Goal: Task Accomplishment & Management: Manage account settings

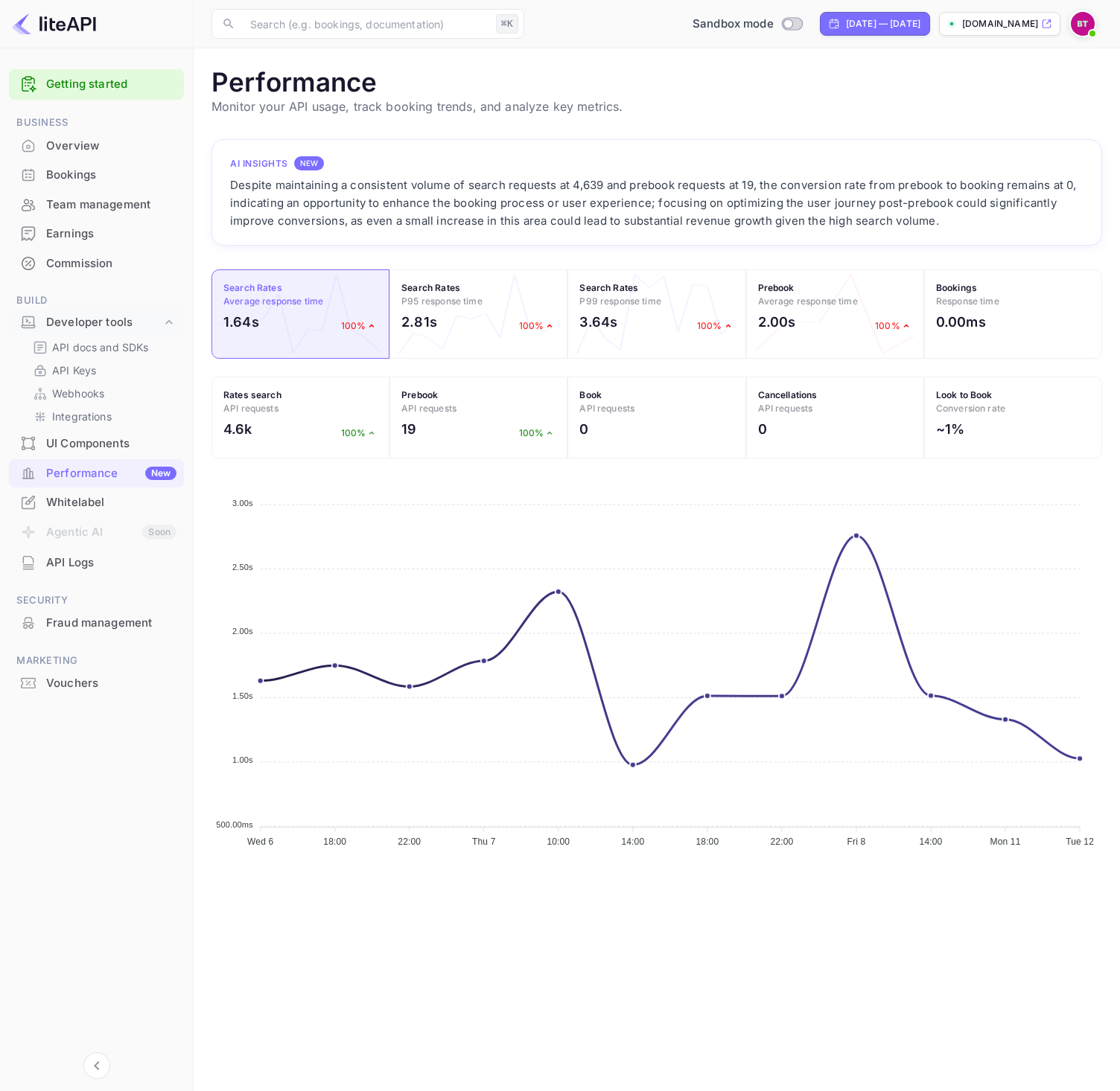
scroll to position [372, 879]
click at [104, 174] on div "Bookings" at bounding box center [111, 176] width 130 height 17
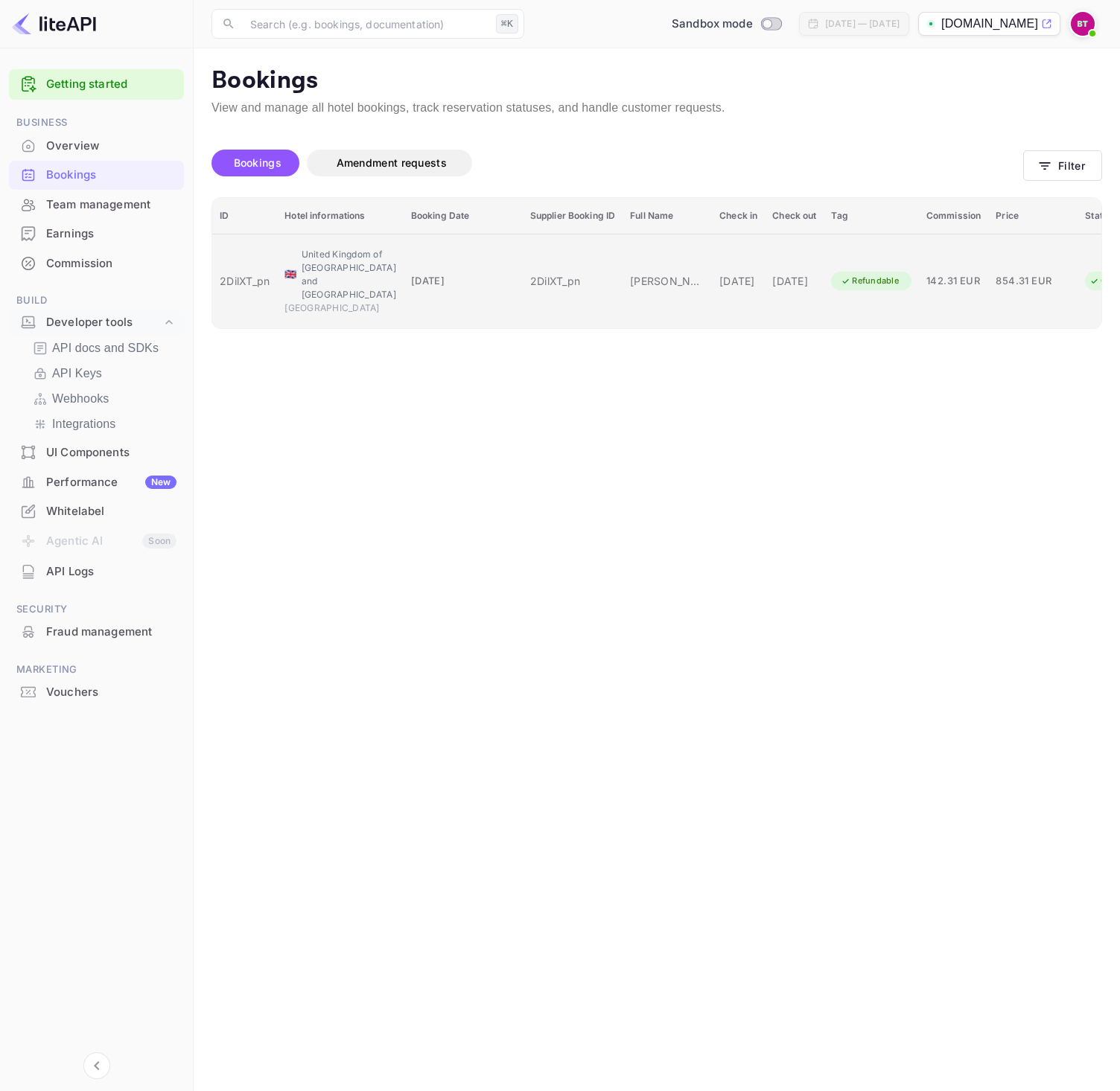
drag, startPoint x: 523, startPoint y: 288, endPoint x: 543, endPoint y: 287, distance: 20.0
click at [543, 287] on td "2DilXT_pn" at bounding box center [572, 281] width 100 height 95
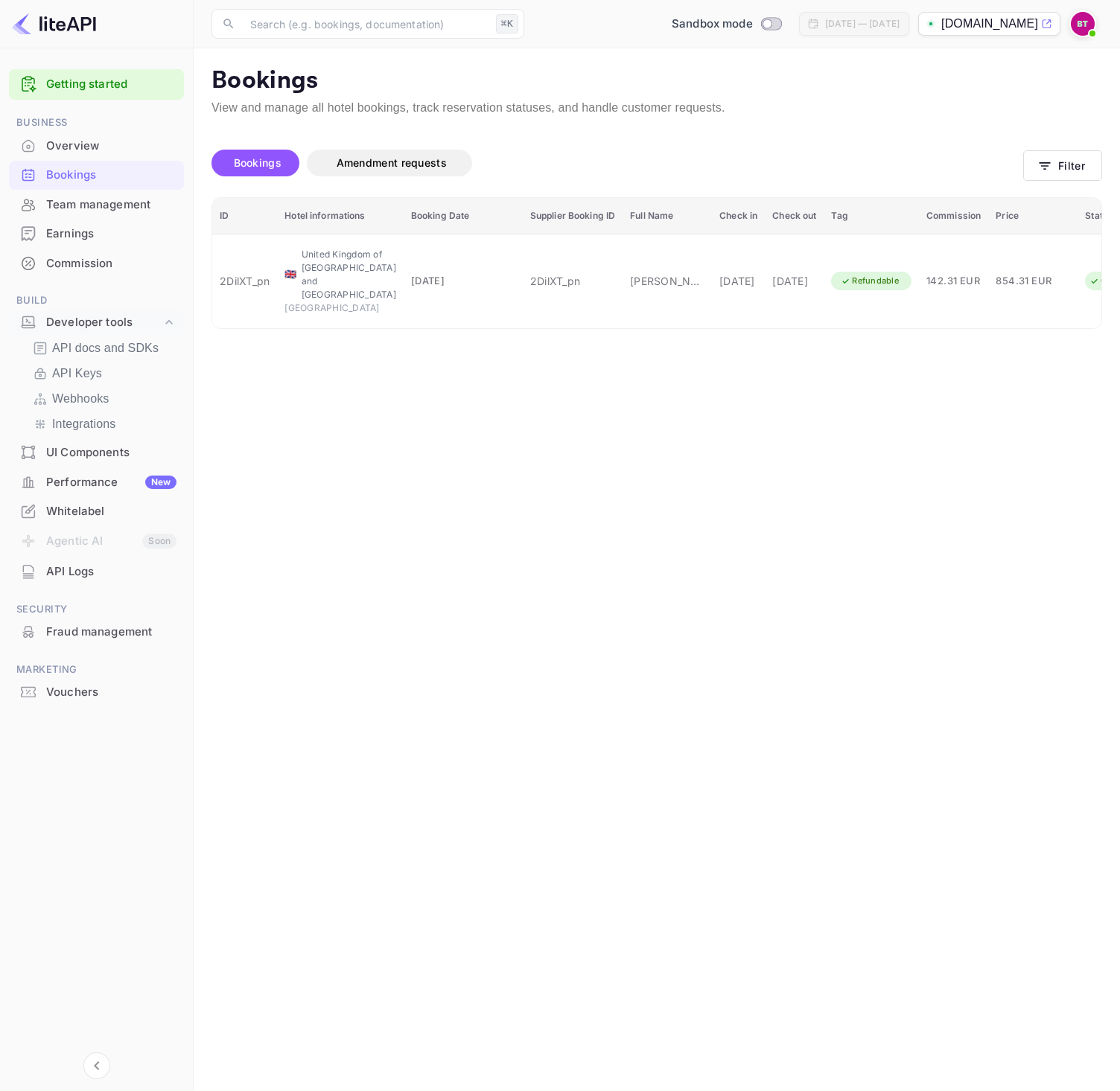
drag, startPoint x: 734, startPoint y: 295, endPoint x: 725, endPoint y: 293, distance: 9.2
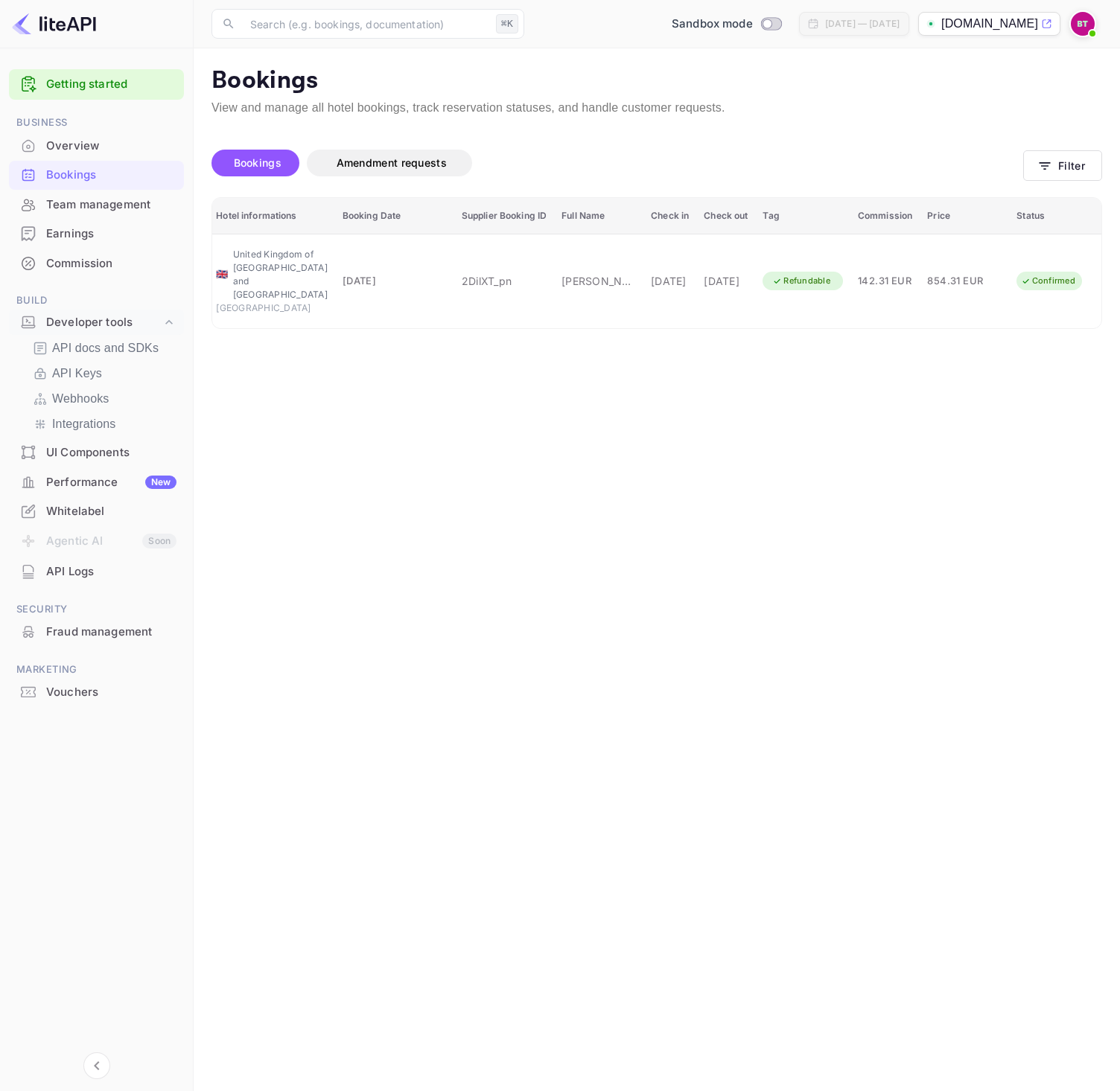
scroll to position [0, 90]
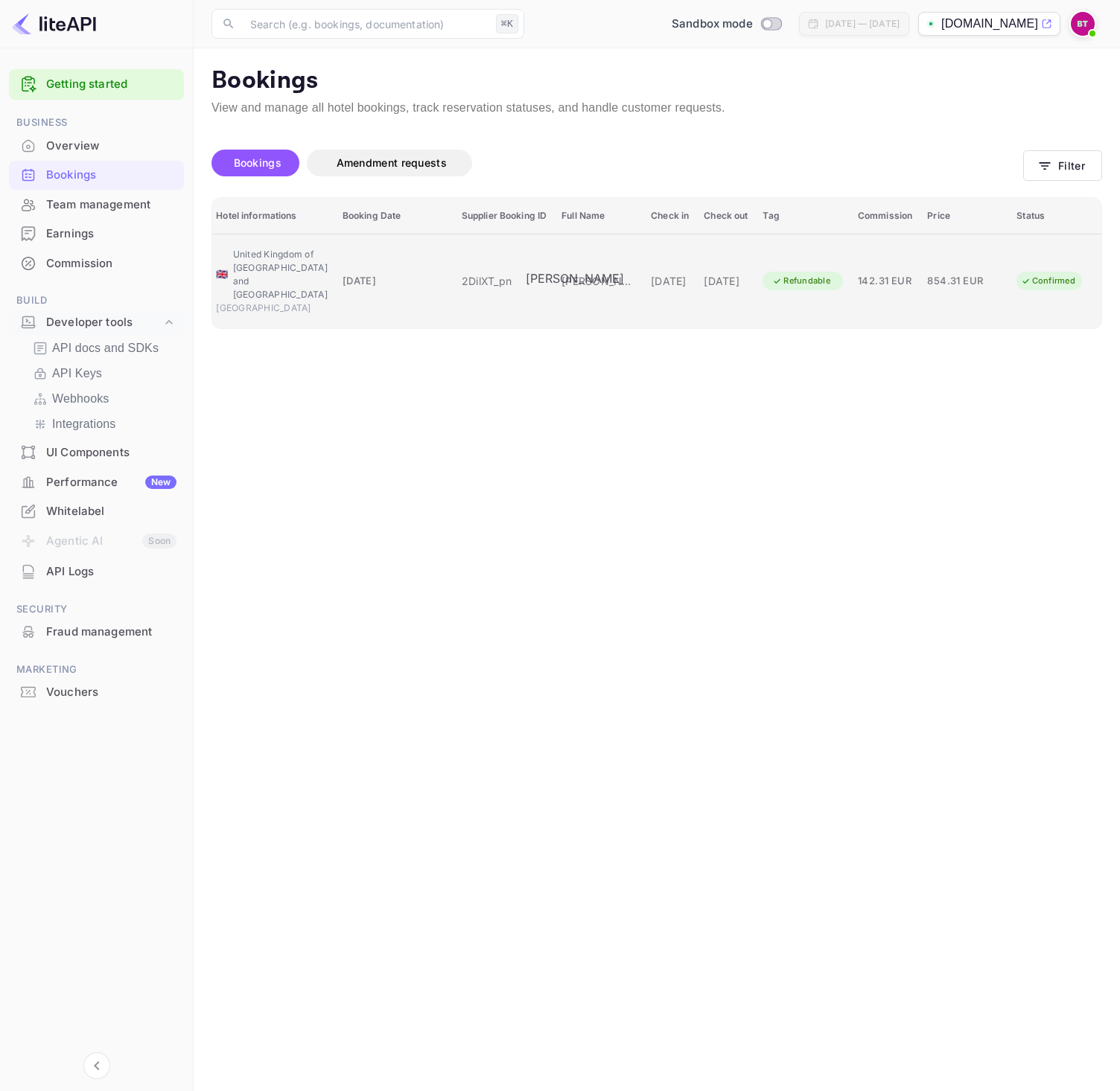
click at [566, 273] on div "[PERSON_NAME]" at bounding box center [599, 281] width 75 height 16
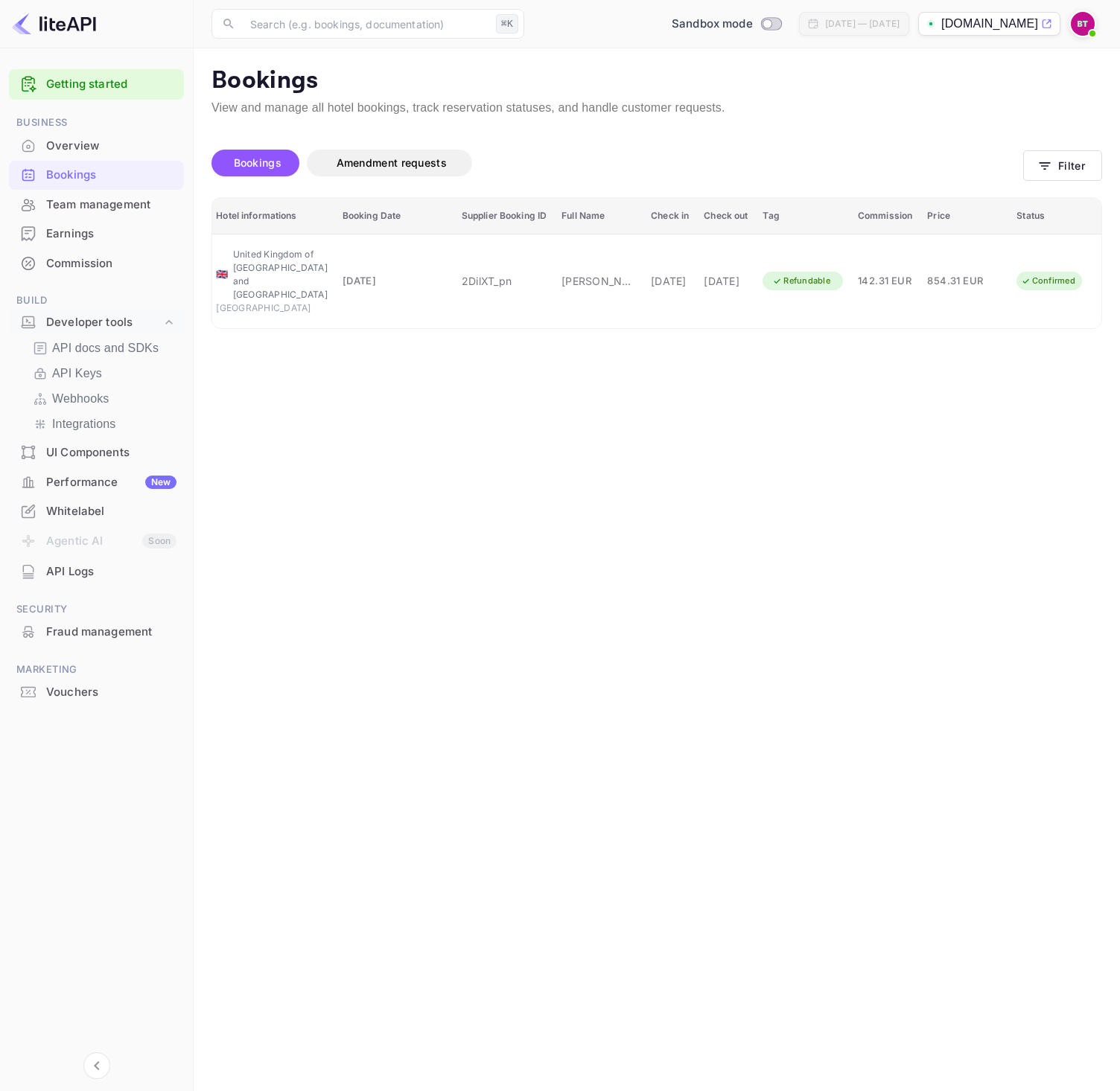
scroll to position [283, 0]
drag, startPoint x: 713, startPoint y: 518, endPoint x: 717, endPoint y: 536, distance: 18.4
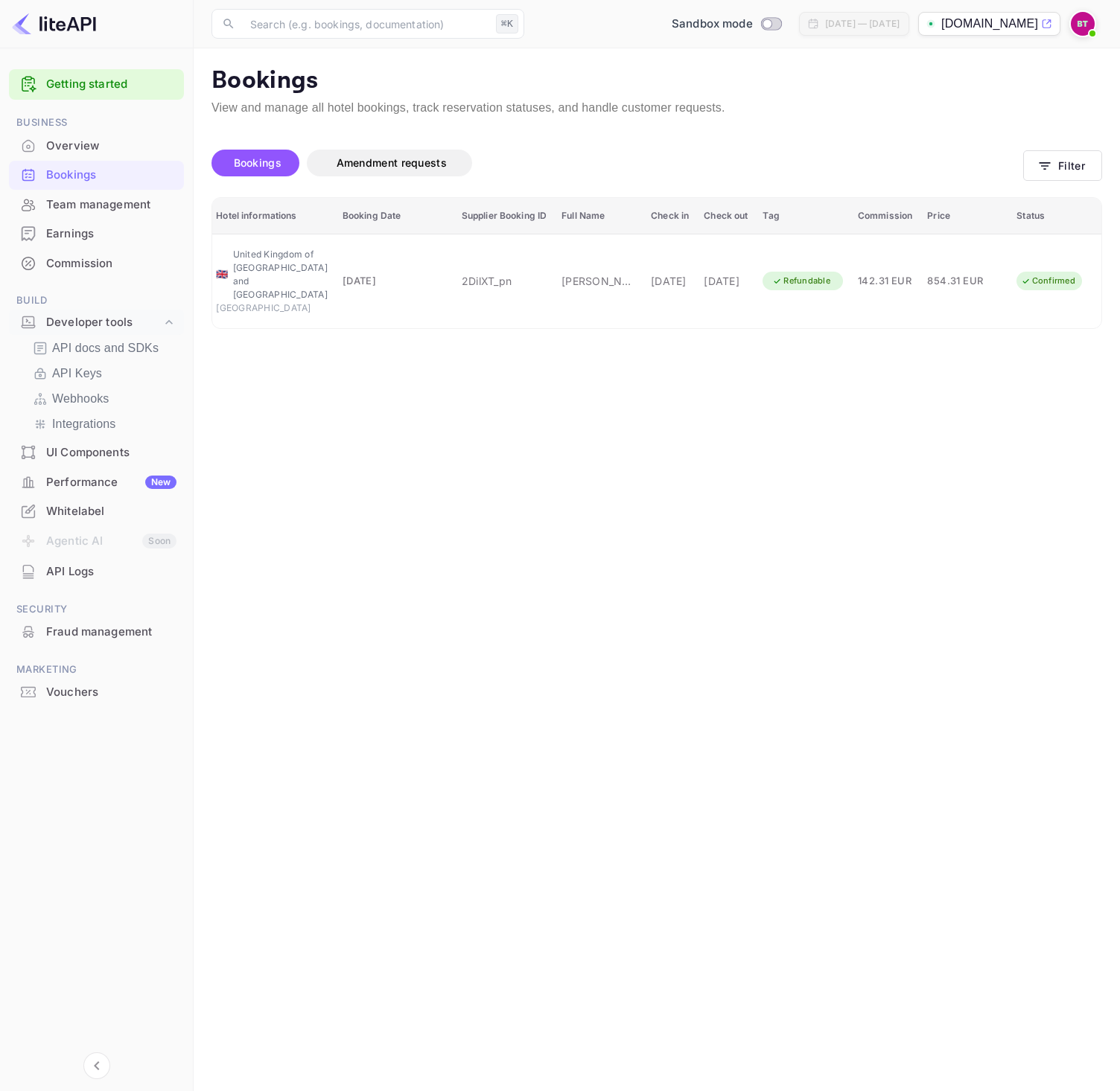
drag, startPoint x: 723, startPoint y: 557, endPoint x: 723, endPoint y: 569, distance: 12.0
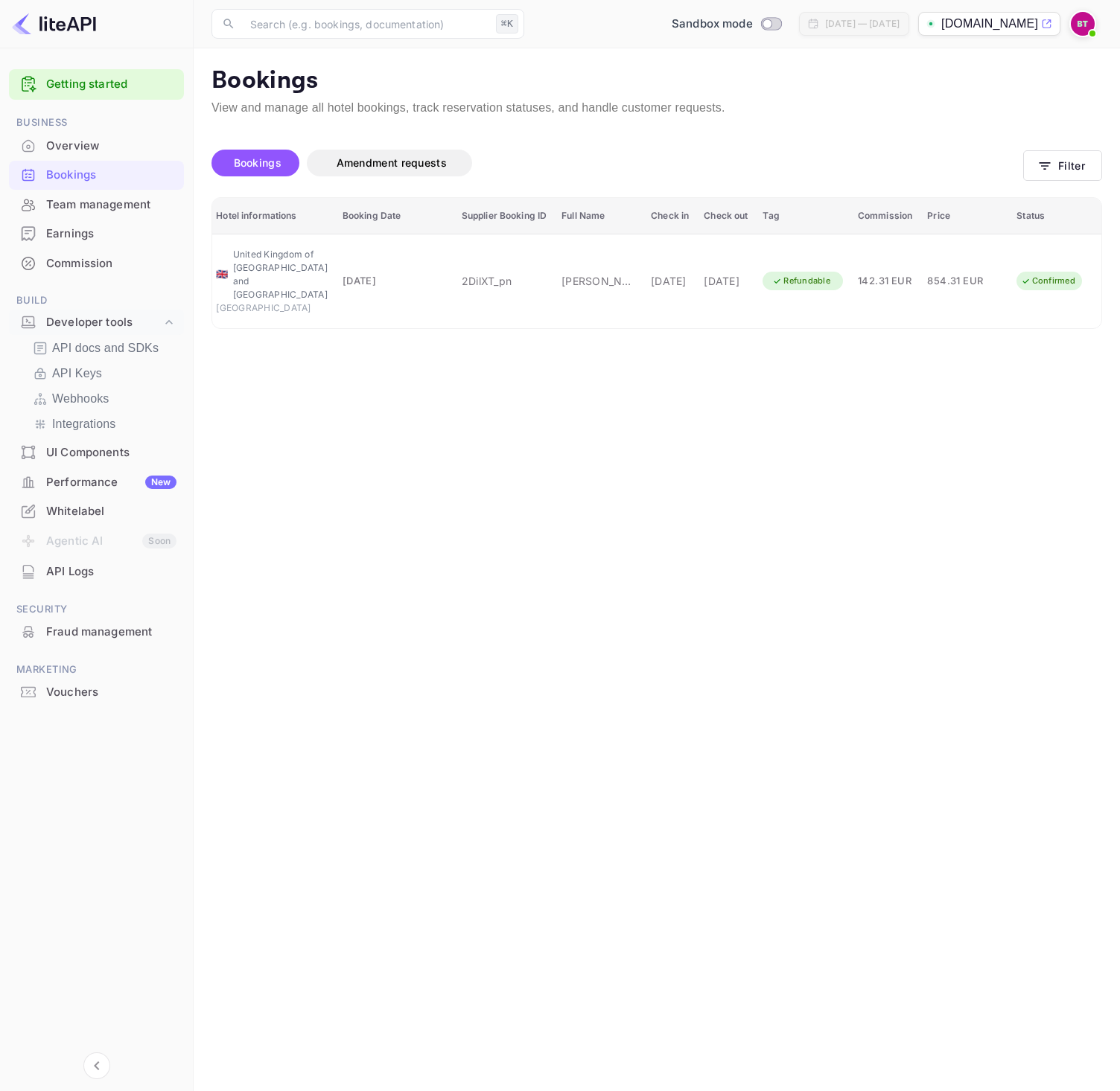
scroll to position [330, 0]
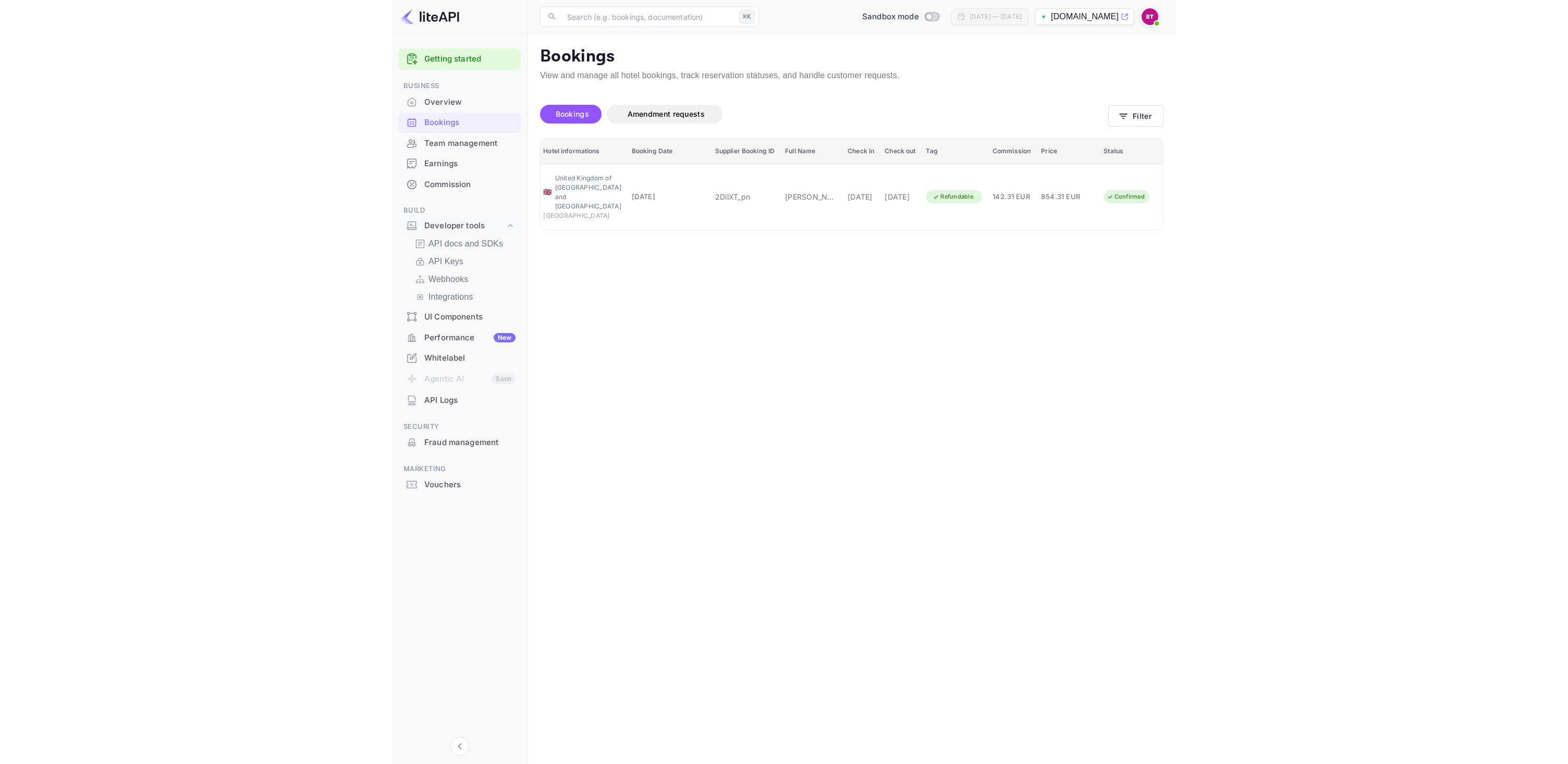
scroll to position [0, 0]
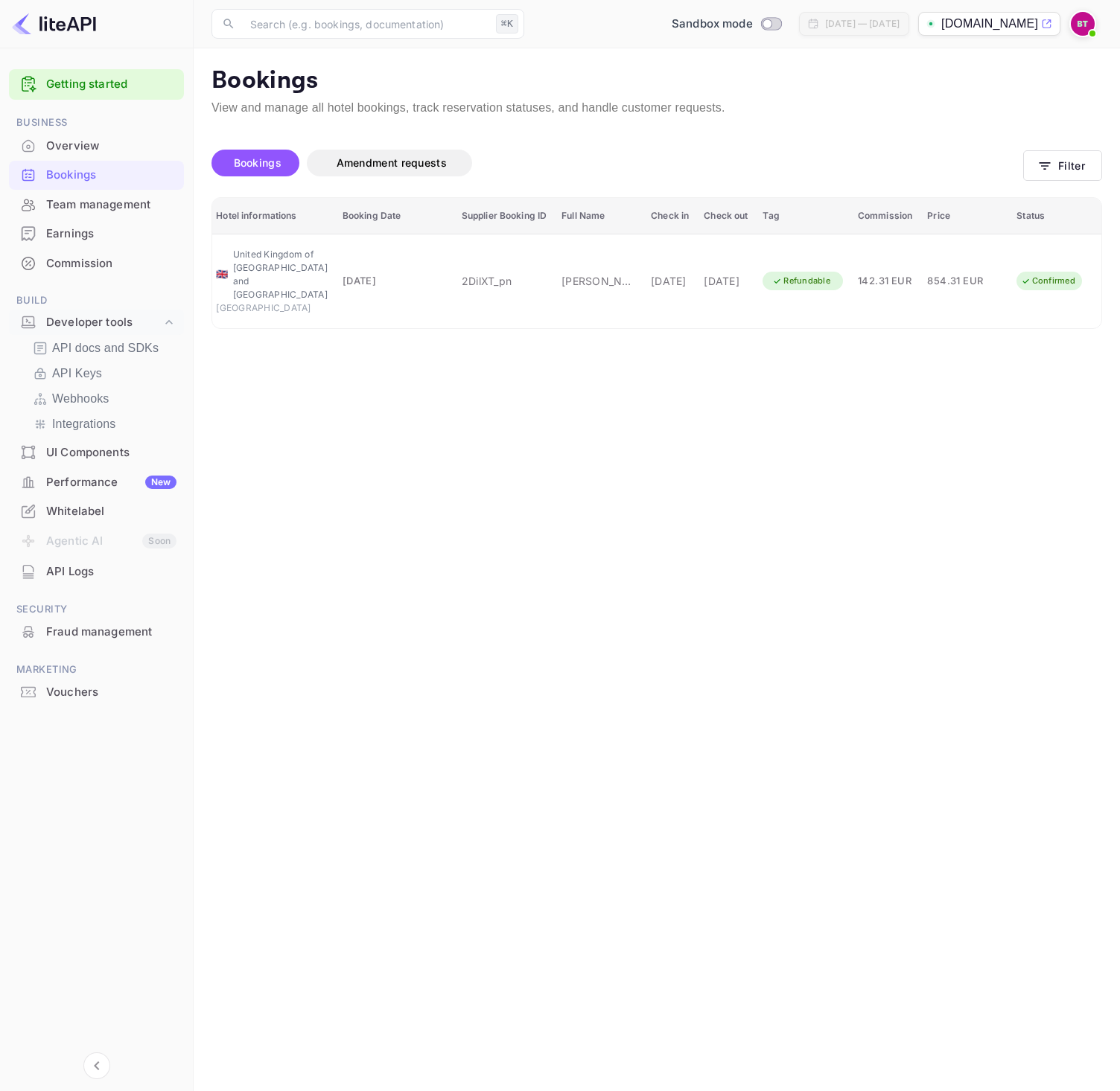
click at [615, 433] on main "Bookings View and manage all hotel bookings, track reservation statuses, and ha…" at bounding box center [657, 570] width 926 height 1043
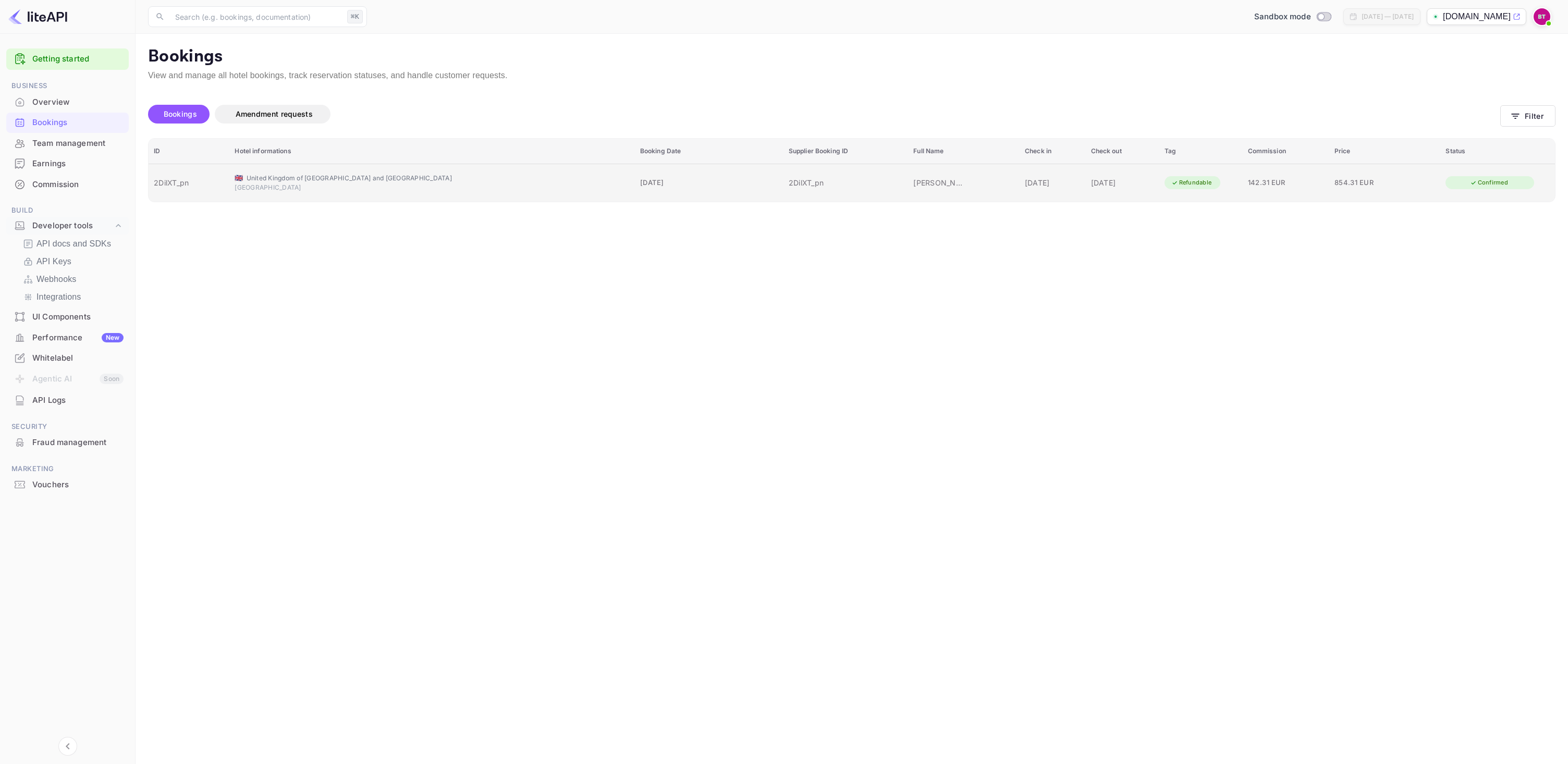
click at [783, 180] on div "Confirmed" at bounding box center [1489, 182] width 52 height 13
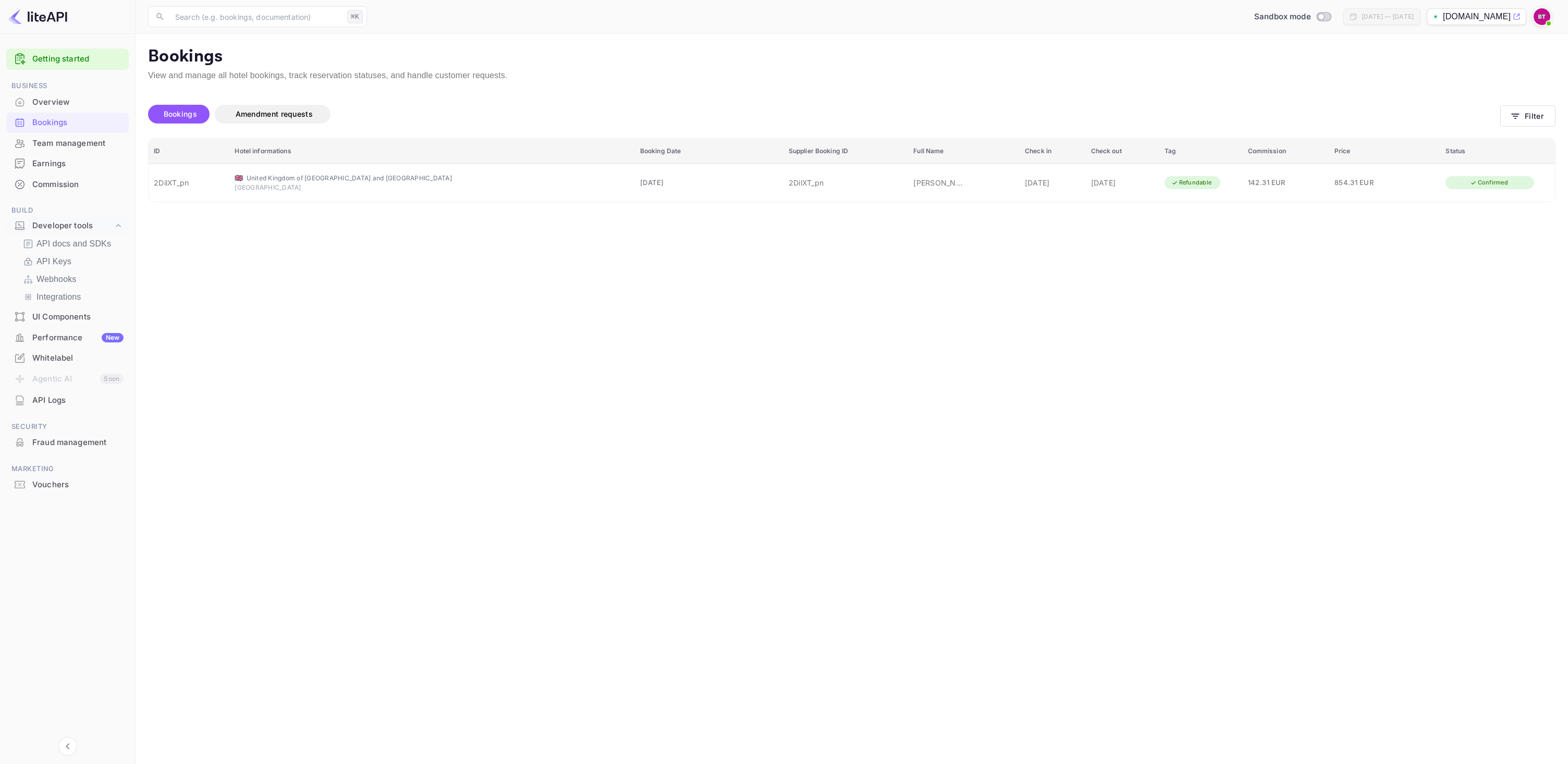
scroll to position [231, 0]
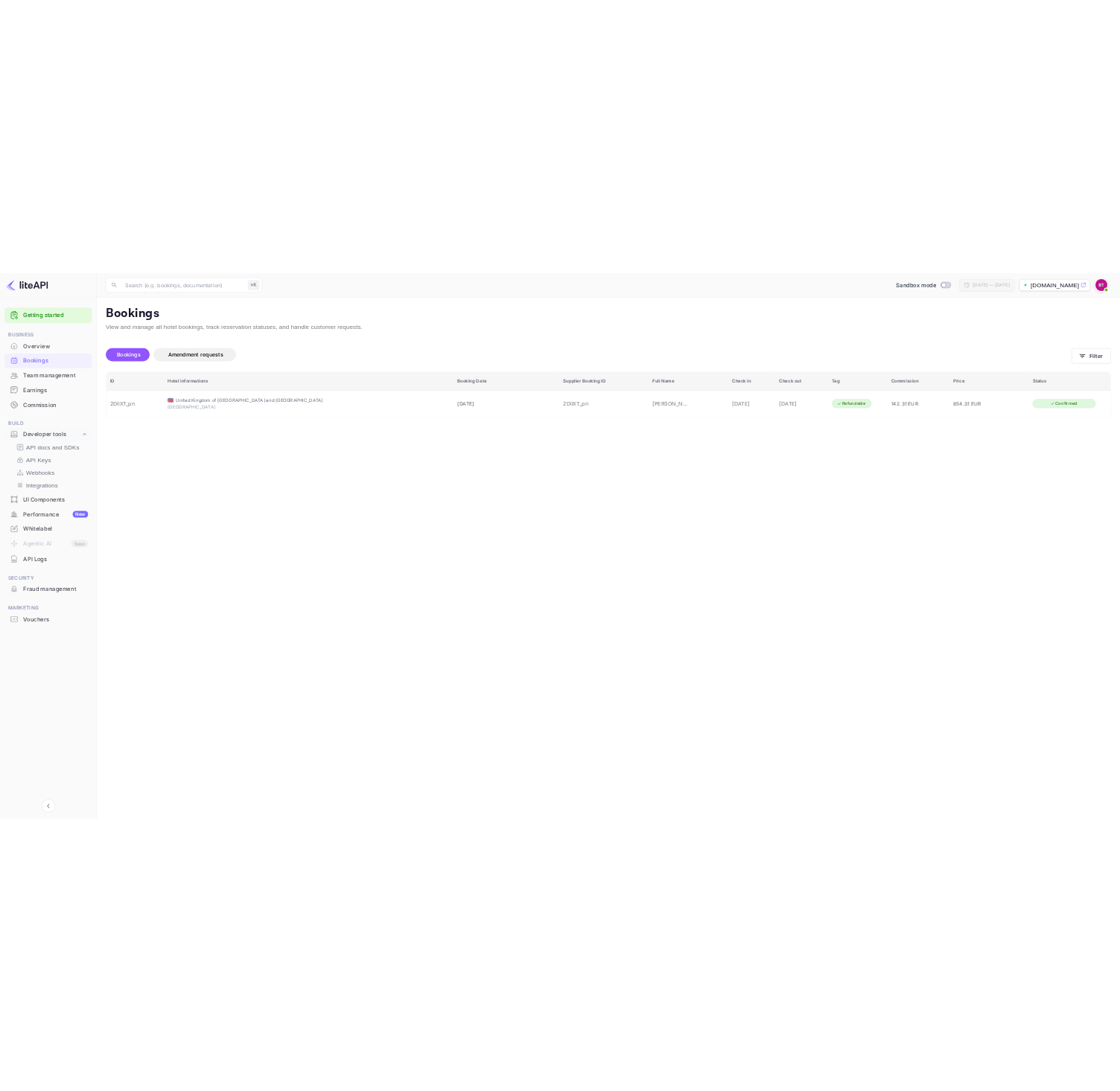
scroll to position [0, 0]
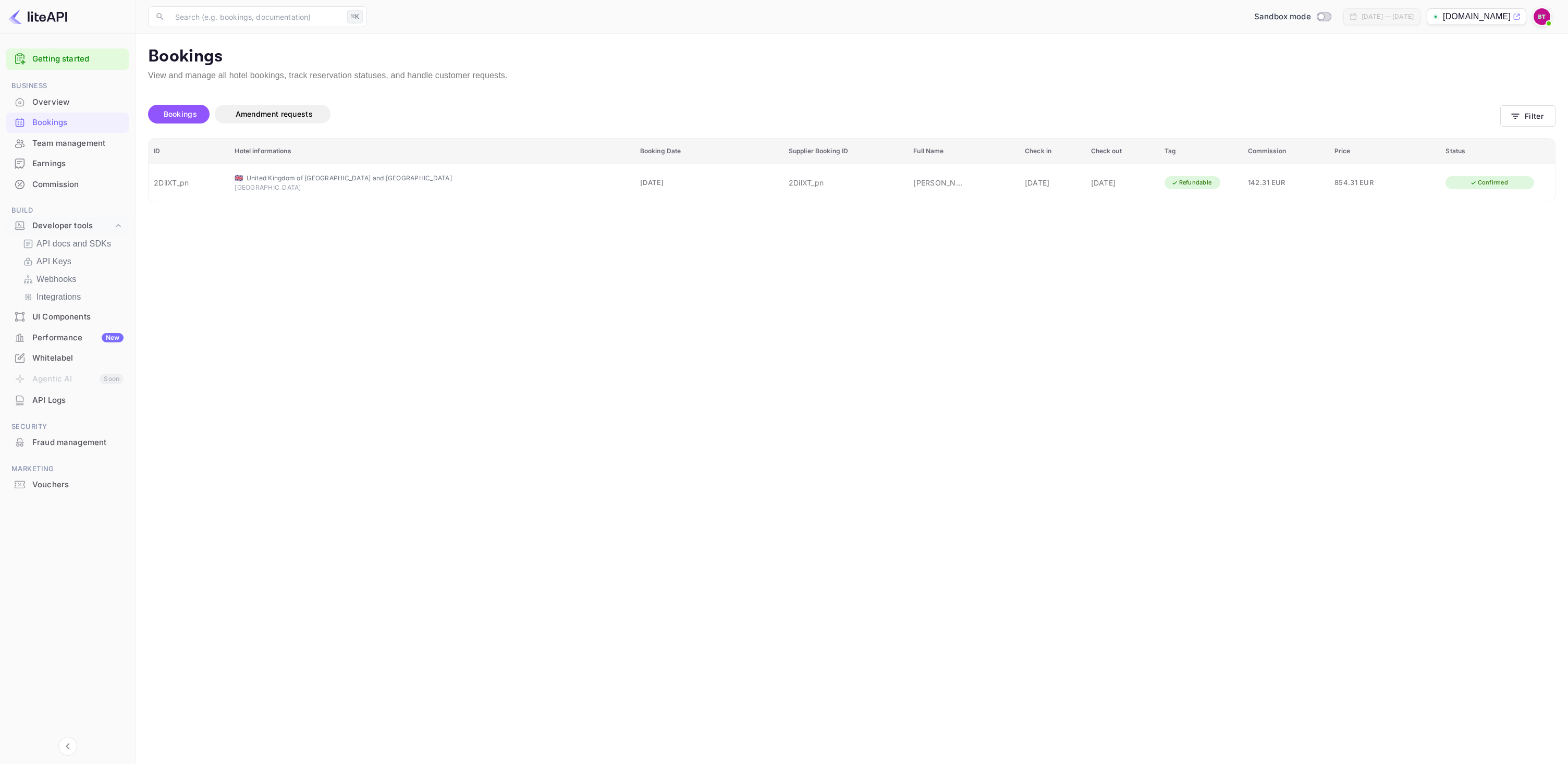
click at [783, 353] on main "Bookings View and manage all hotel bookings, track reservation statuses, and ha…" at bounding box center [852, 399] width 1432 height 731
click at [783, 354] on main "Bookings View and manage all hotel bookings, track reservation statuses, and ha…" at bounding box center [852, 399] width 1432 height 731
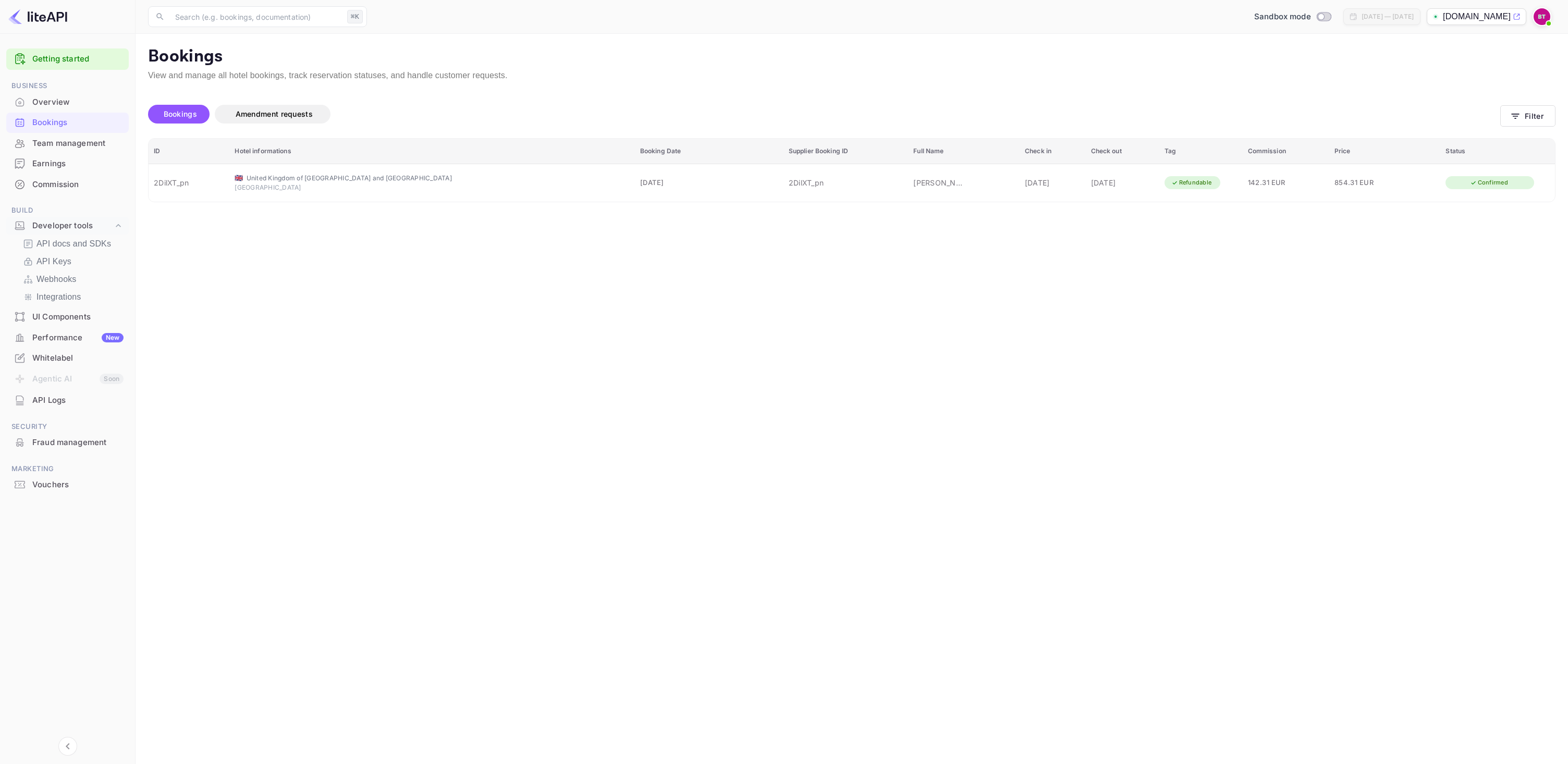
click at [677, 96] on div "Bookings Amendment requests" at bounding box center [824, 116] width 1352 height 44
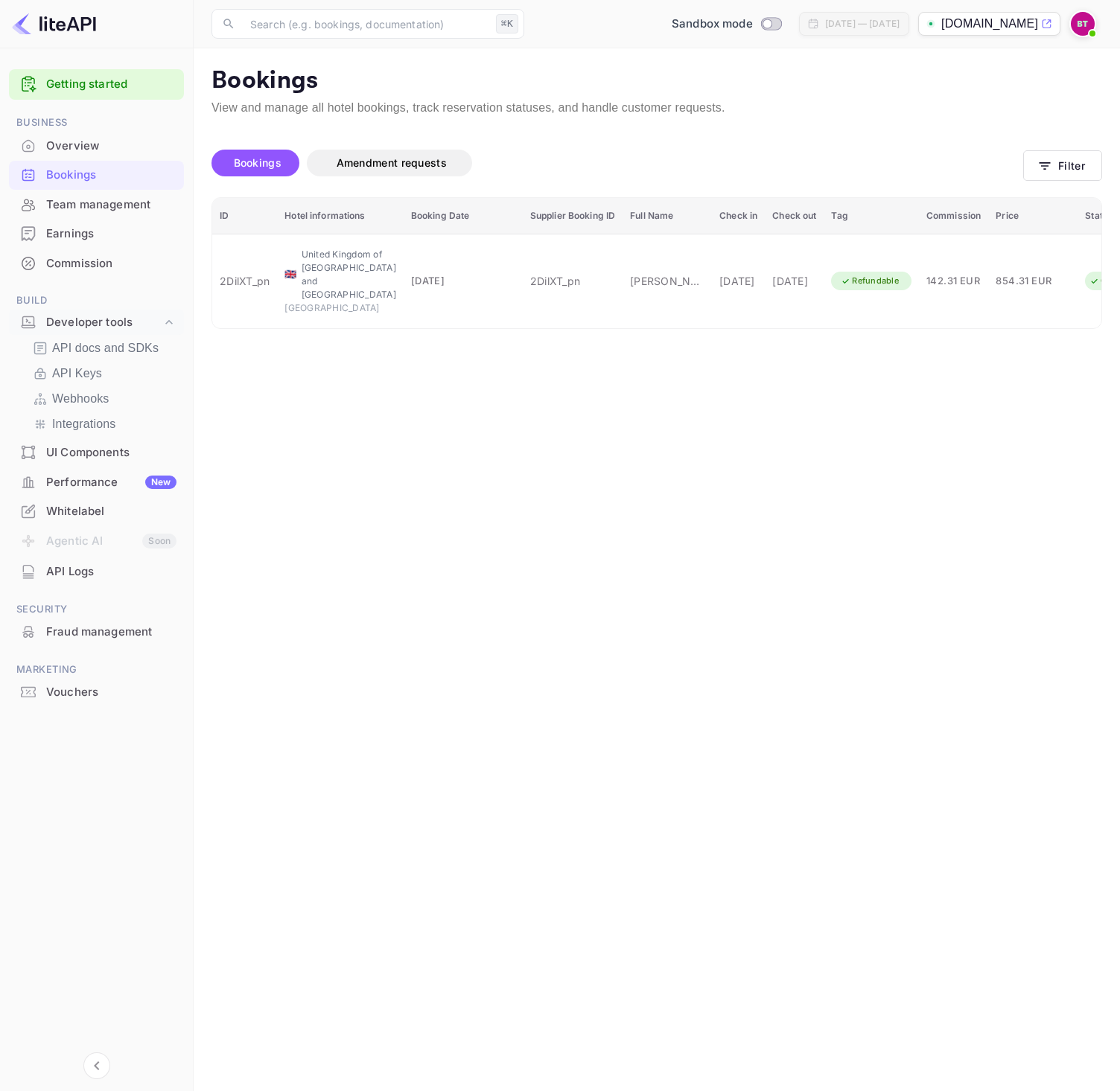
click at [106, 246] on div "Earnings" at bounding box center [96, 234] width 175 height 29
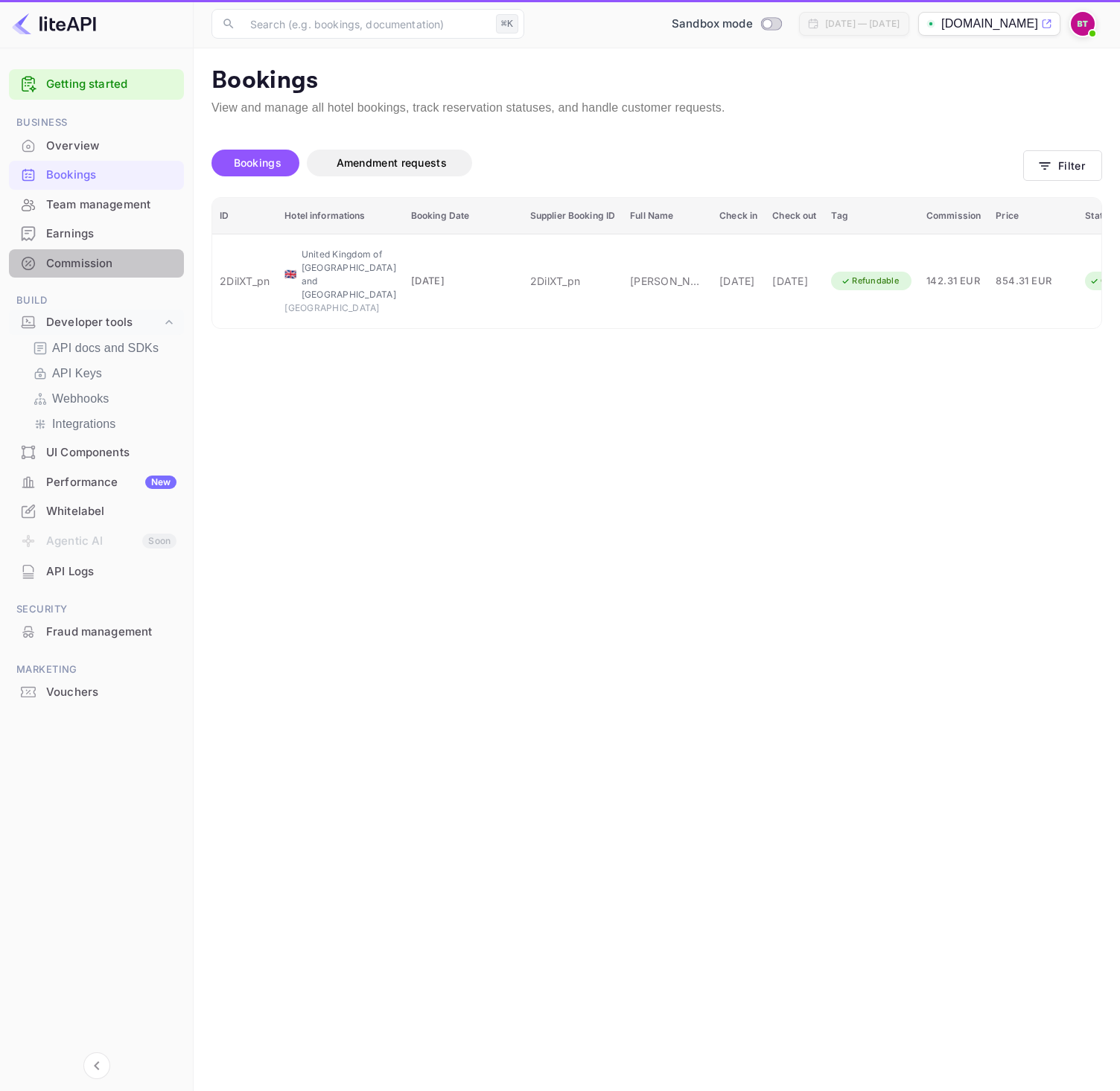
click at [104, 264] on div "Commission" at bounding box center [111, 264] width 130 height 17
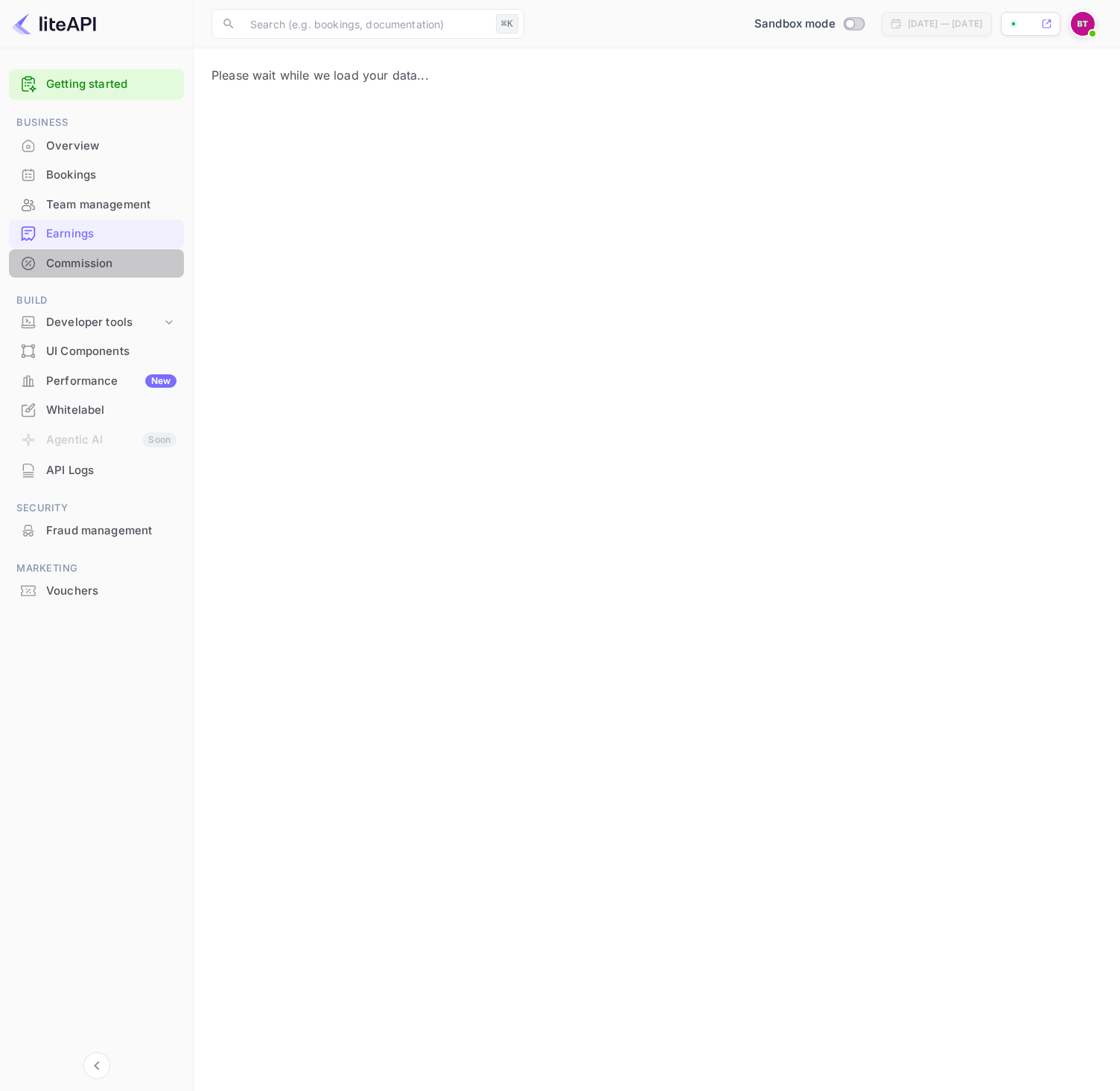
click at [111, 260] on div "Commission" at bounding box center [111, 264] width 130 height 17
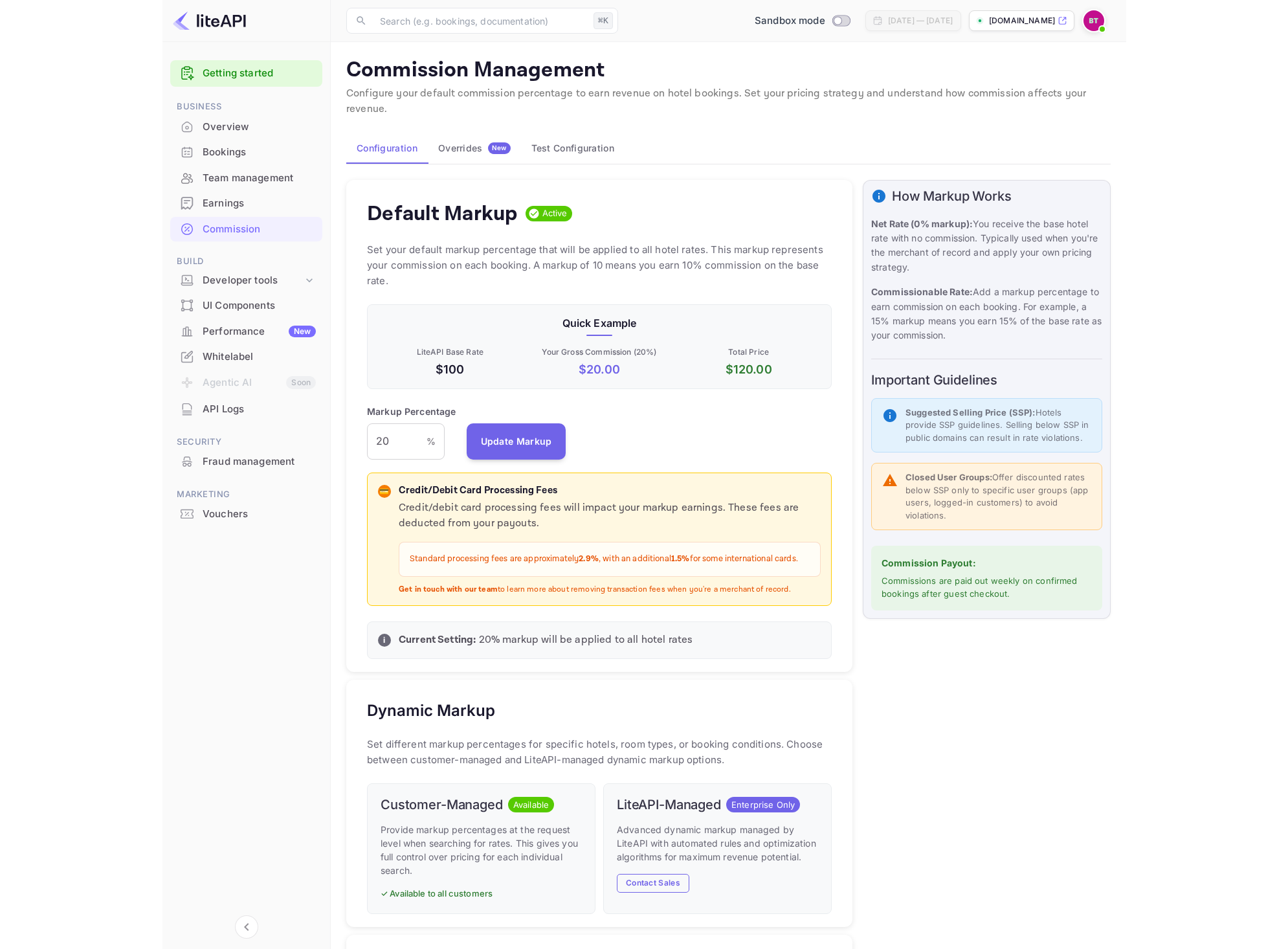
scroll to position [220, 455]
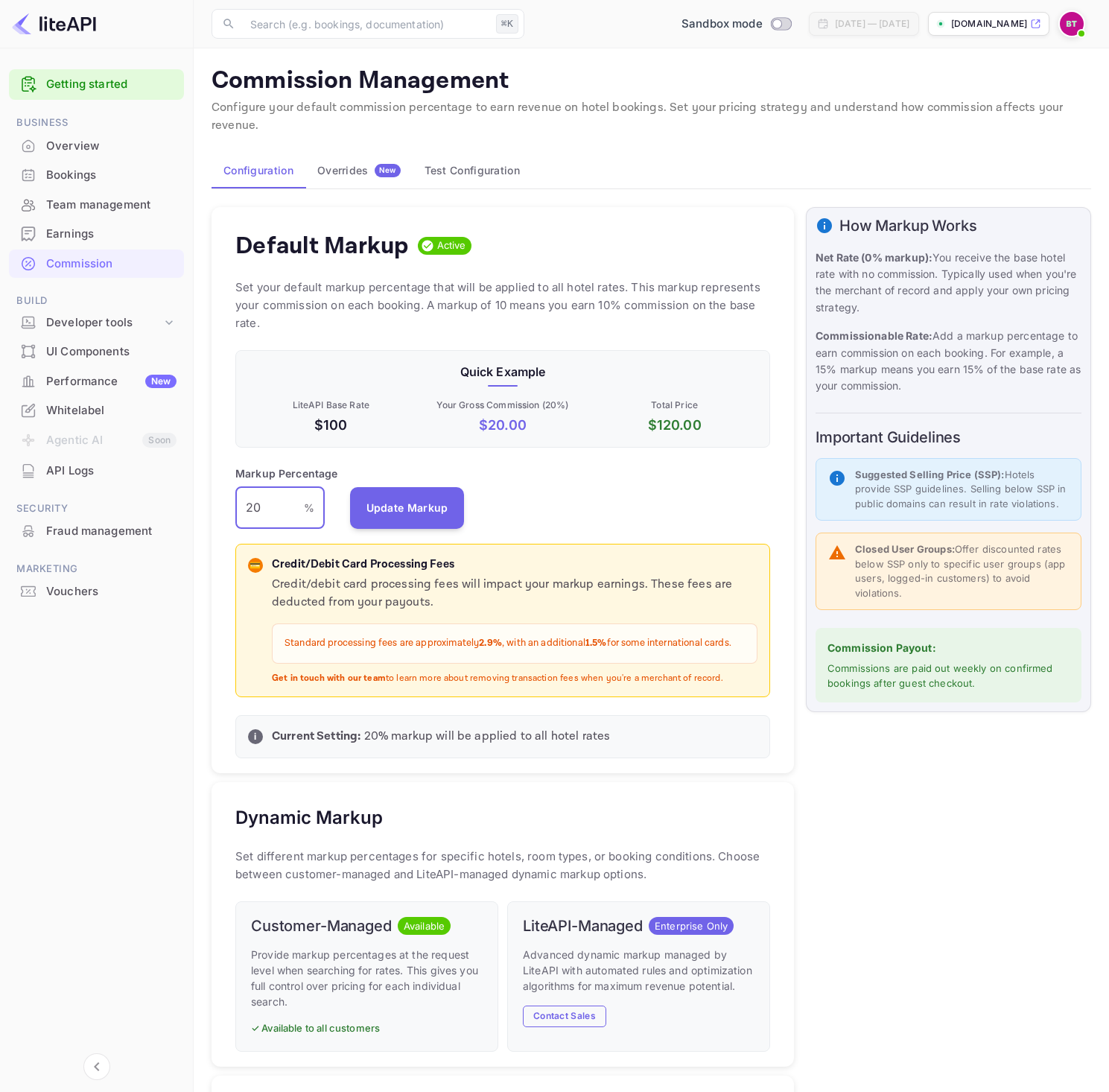
click at [272, 507] on input "20" at bounding box center [270, 508] width 69 height 42
drag, startPoint x: 266, startPoint y: 508, endPoint x: 233, endPoint y: 509, distance: 33.0
click at [233, 509] on div "Default Markup Active Set your default markup percentage that will be applied t…" at bounding box center [503, 491] width 583 height 567
click at [404, 506] on button "Update Markup" at bounding box center [407, 507] width 115 height 42
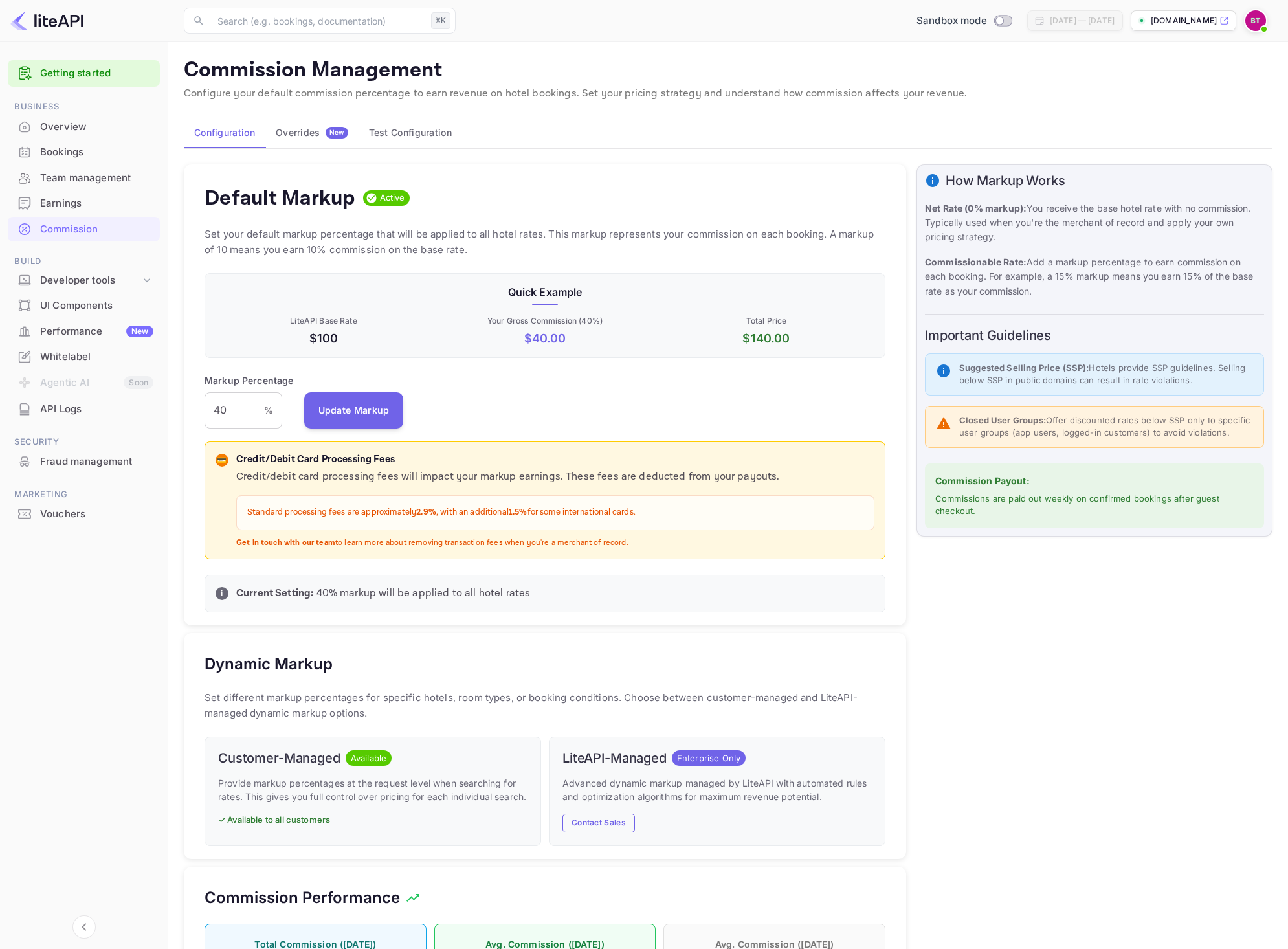
scroll to position [220, 671]
click at [124, 279] on div "Developer tools" at bounding box center [90, 281] width 101 height 15
click at [78, 321] on p "API Keys" at bounding box center [64, 322] width 39 height 14
click at [232, 411] on input "40" at bounding box center [234, 411] width 60 height 36
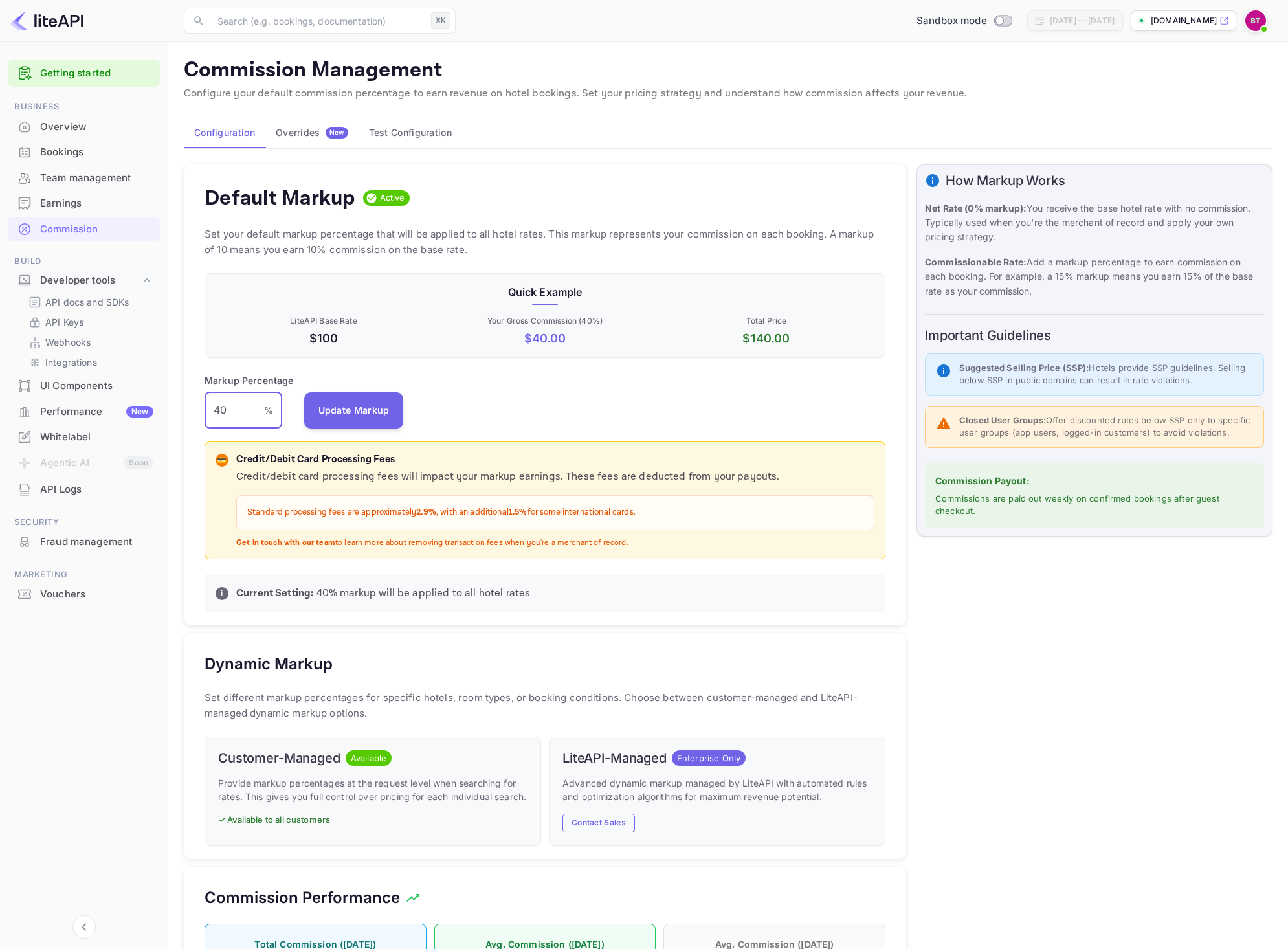
click at [232, 411] on input "40" at bounding box center [234, 411] width 60 height 36
type input "10"
click at [336, 411] on button "Update Markup" at bounding box center [354, 410] width 100 height 36
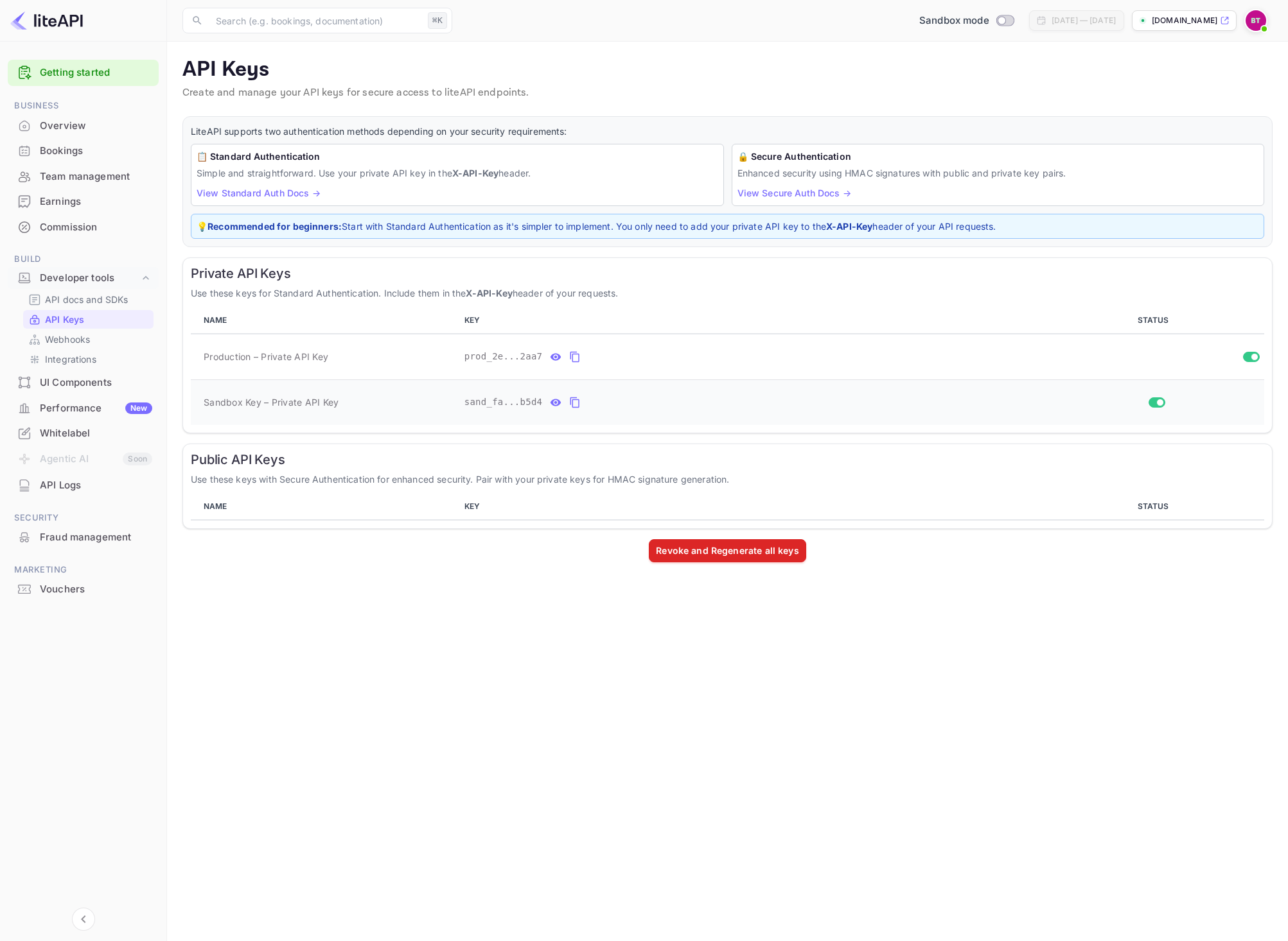
click at [559, 404] on icon "private api keys table" at bounding box center [556, 402] width 11 height 7
click at [620, 399] on span "sand_fa0bf2b5-f8fc-4567-8b1f-070741acb5d4" at bounding box center [578, 403] width 229 height 13
copy tr "sand_fa0bf2b5-f8fc-4567-8b1f-070741acb5d4"
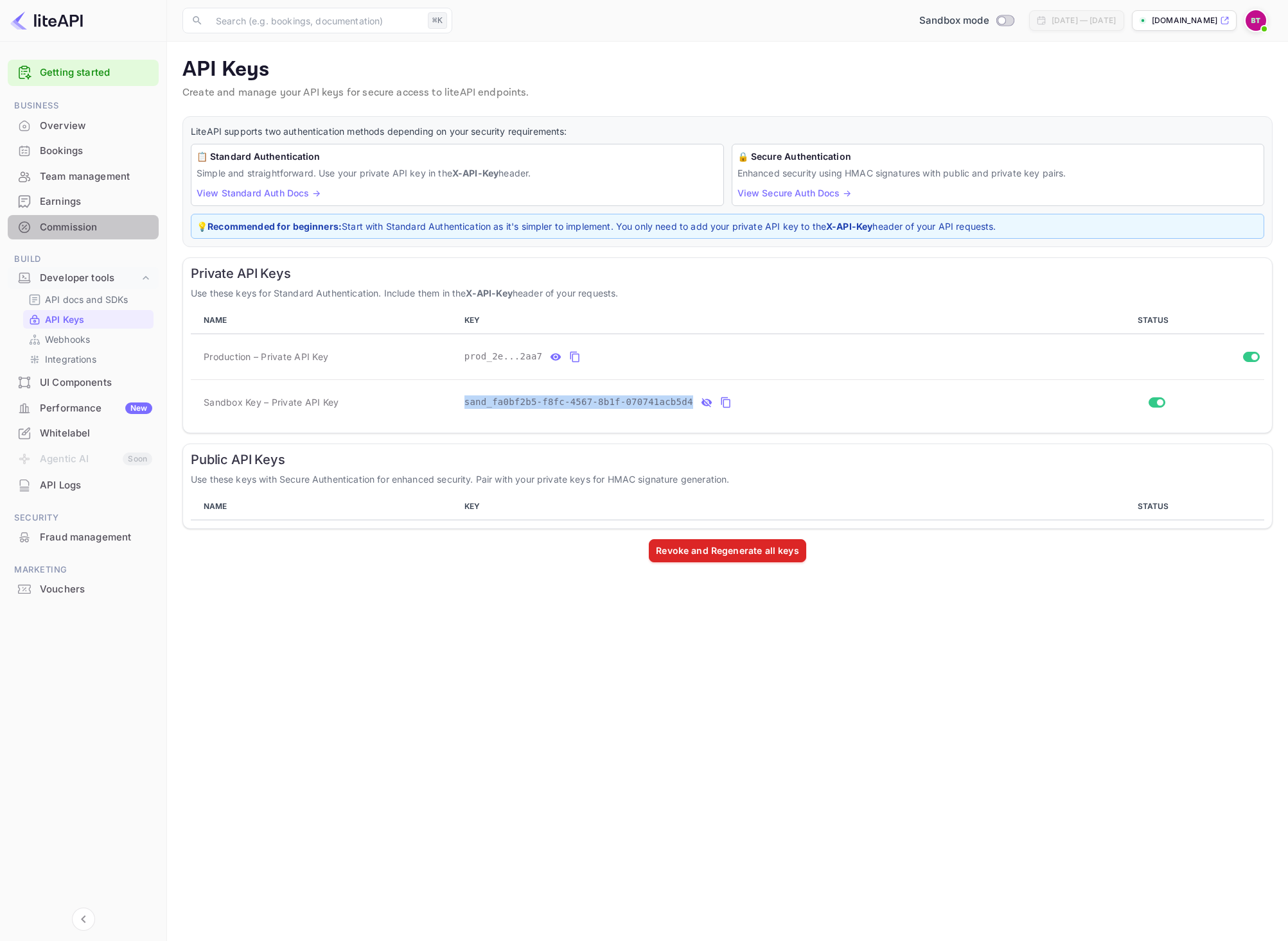
click at [119, 217] on div "Commission" at bounding box center [83, 227] width 151 height 25
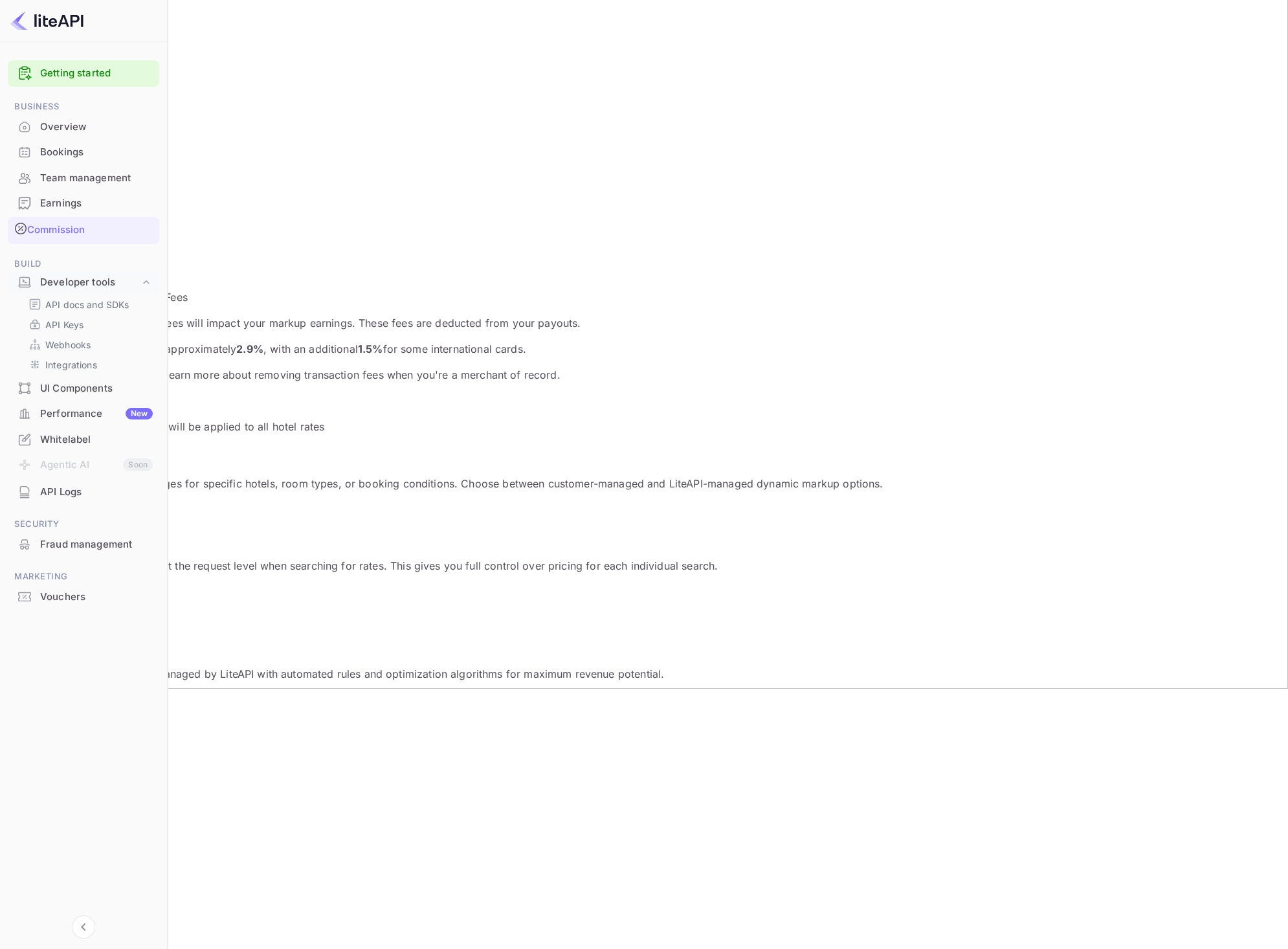
scroll to position [271, 0]
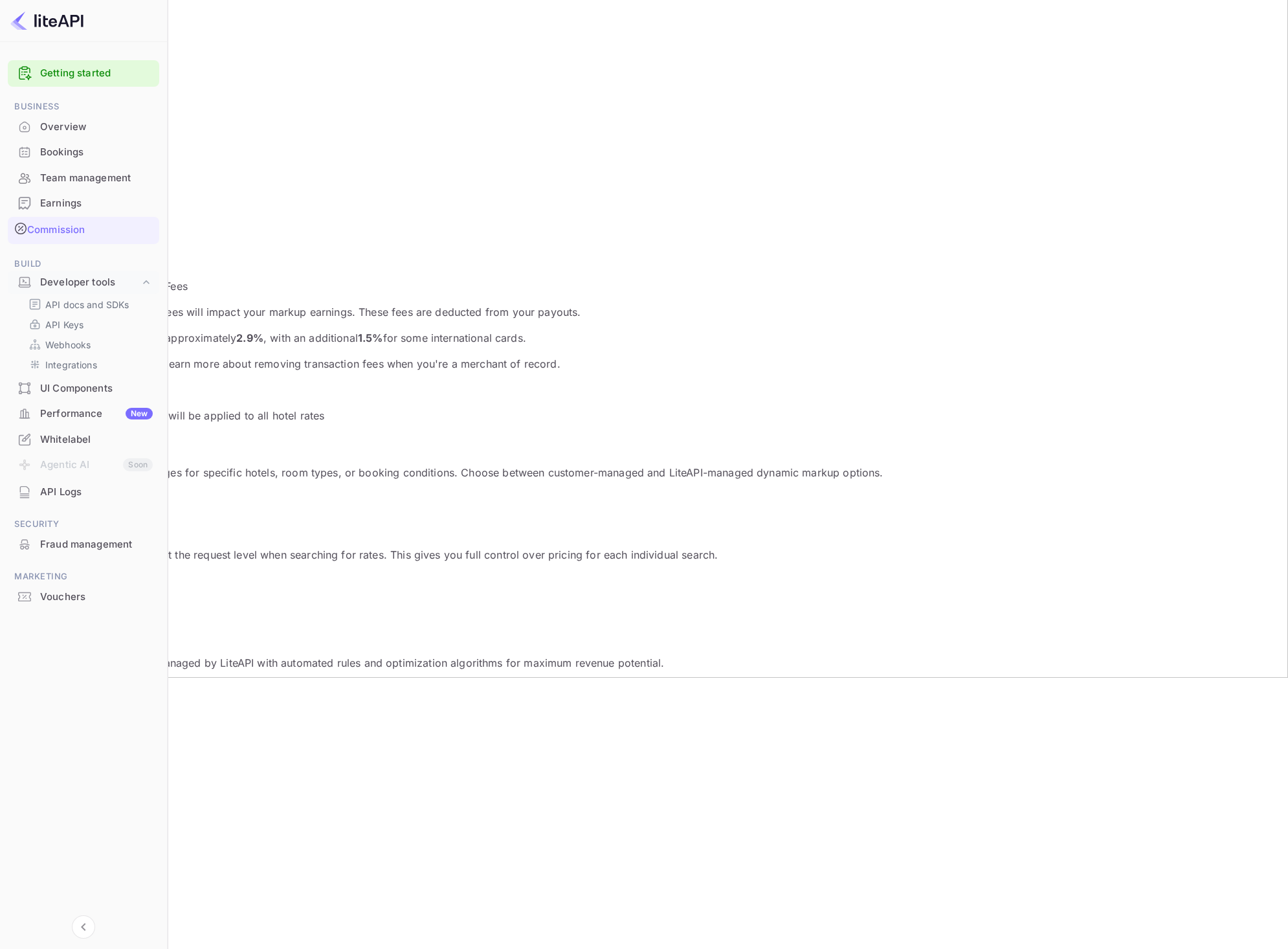
click at [250, 497] on h6 "Customer-Managed" at bounding box center [644, 501] width 1257 height 8
click at [252, 497] on h6 "Customer-Managed" at bounding box center [644, 501] width 1257 height 8
